Goal: Task Accomplishment & Management: Manage account settings

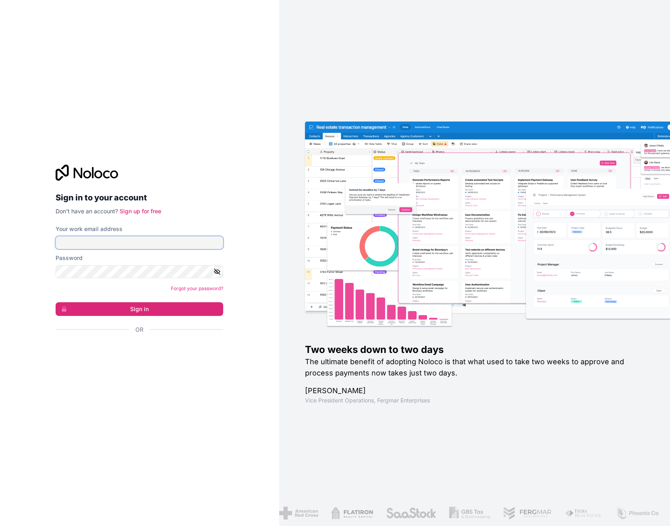
click at [89, 237] on input "Your work email address" at bounding box center [139, 242] width 167 height 13
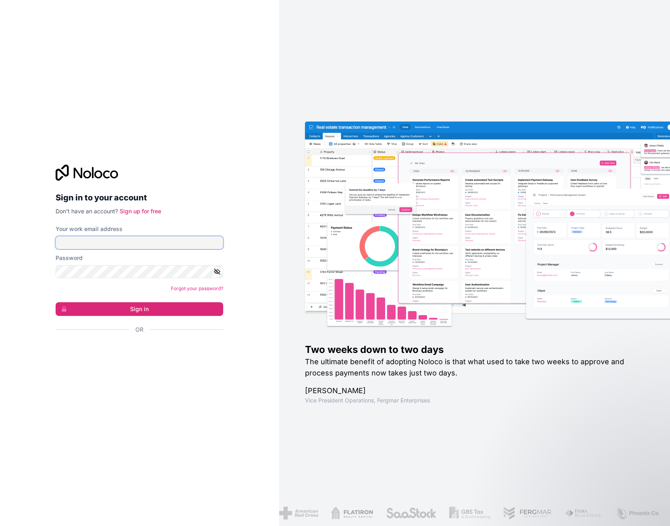
type input "**********"
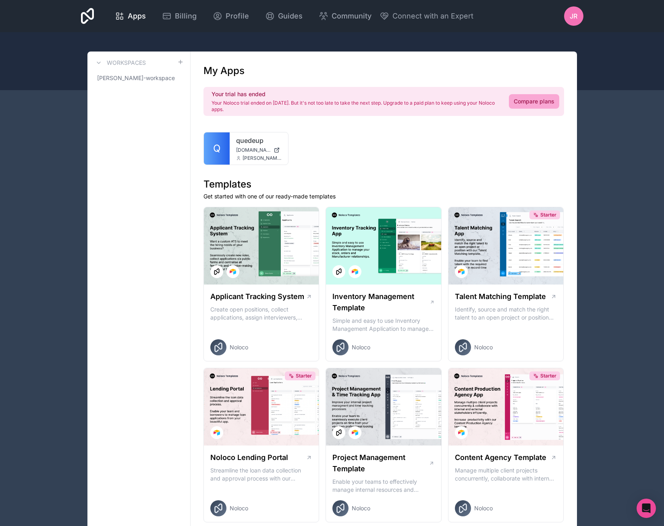
click at [533, 103] on link "Compare plans" at bounding box center [534, 101] width 50 height 14
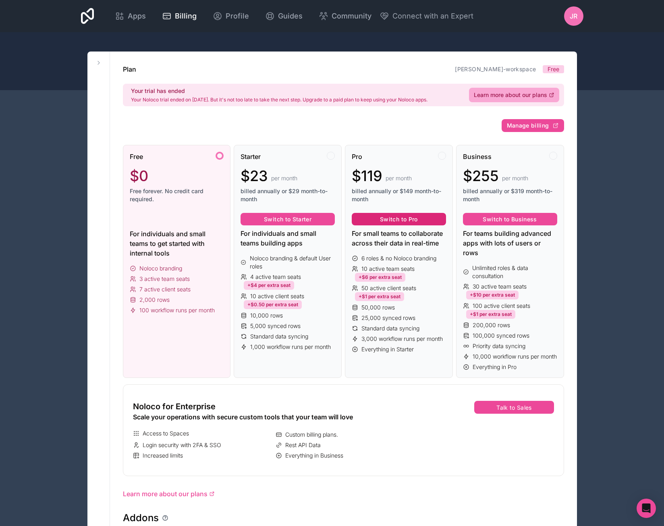
click at [383, 221] on button "Switch to Pro" at bounding box center [398, 219] width 94 height 13
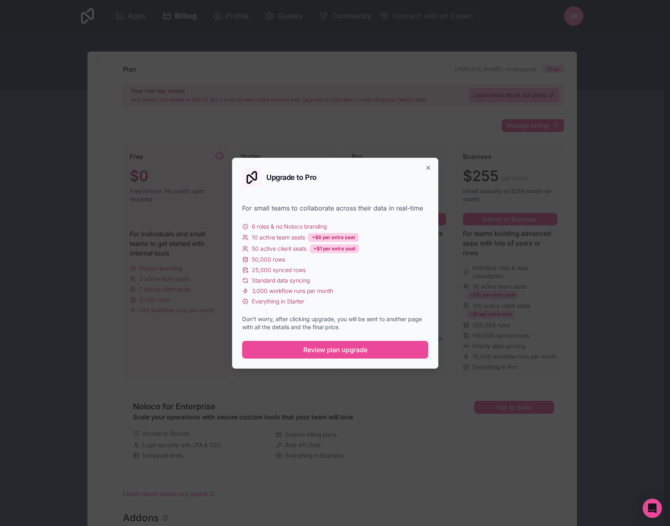
click at [331, 349] on span "Review plan upgrade" at bounding box center [335, 350] width 64 height 10
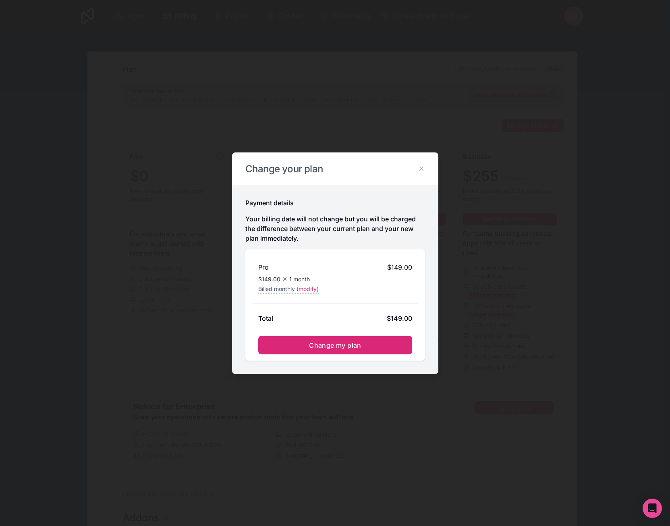
click at [329, 348] on span "Change my plan" at bounding box center [335, 345] width 52 height 8
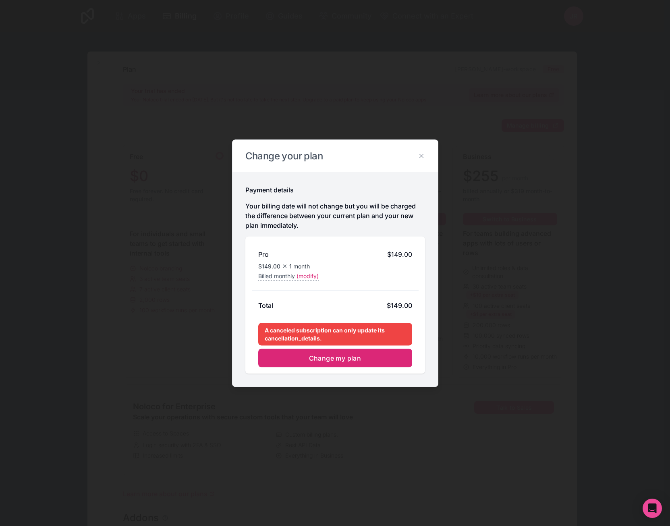
click at [329, 357] on span "Change my plan" at bounding box center [335, 358] width 52 height 8
click at [418, 156] on icon at bounding box center [421, 155] width 7 height 7
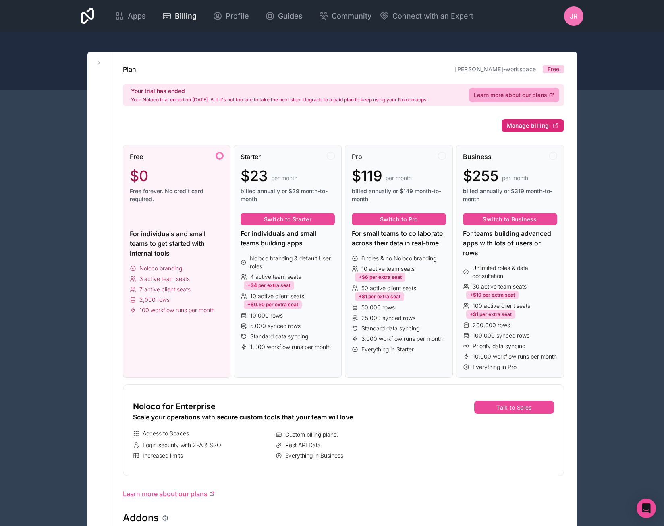
click at [537, 126] on span "Manage billing" at bounding box center [528, 125] width 42 height 7
click at [245, 20] on span "Profile" at bounding box center [236, 15] width 23 height 11
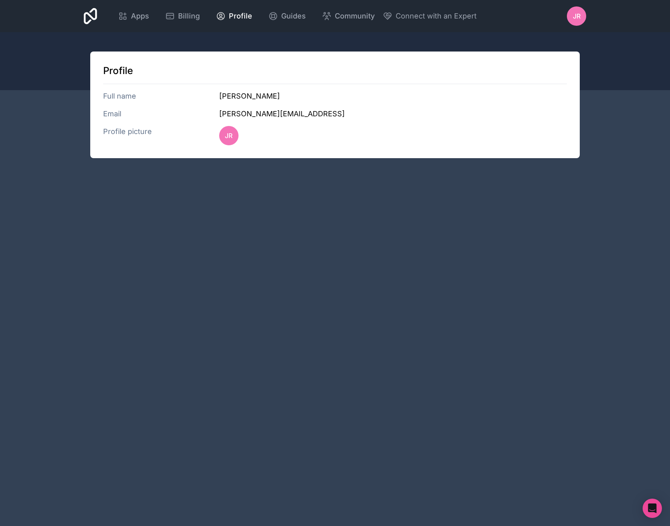
click at [578, 16] on span "Jr" at bounding box center [577, 16] width 8 height 10
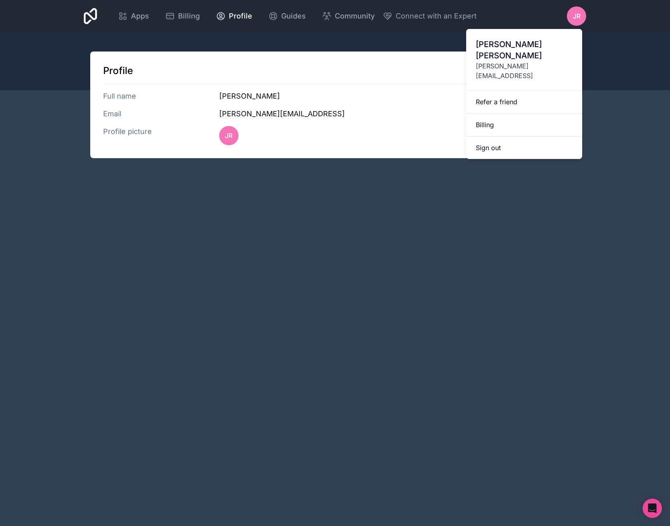
drag, startPoint x: 254, startPoint y: 175, endPoint x: 194, endPoint y: 105, distance: 92.8
click at [254, 175] on div "Apps Billing Profile Guides Community Connect with an Expert Jr Billing Profile…" at bounding box center [335, 263] width 670 height 526
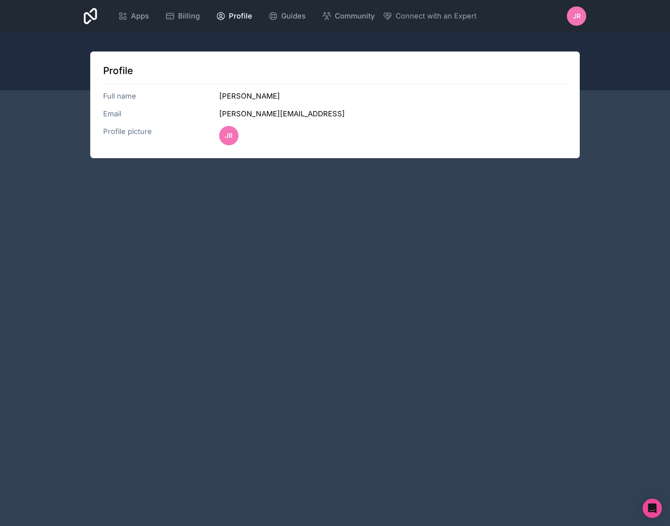
click at [140, 17] on span "Apps" at bounding box center [140, 15] width 18 height 11
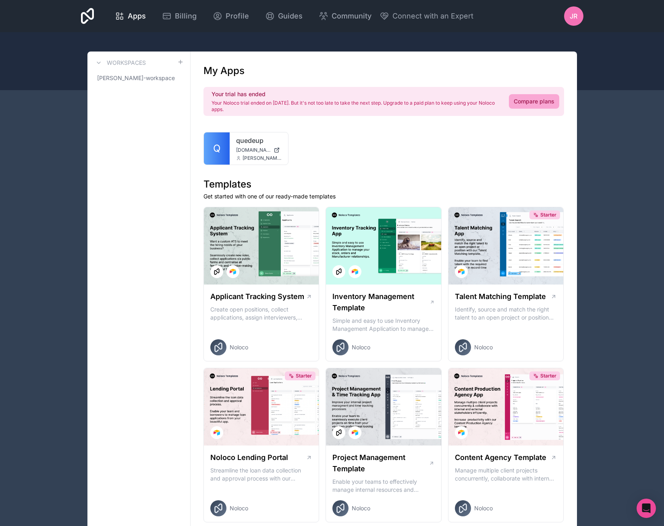
click at [239, 143] on link "quedeup" at bounding box center [259, 141] width 46 height 10
